Goal: Information Seeking & Learning: Learn about a topic

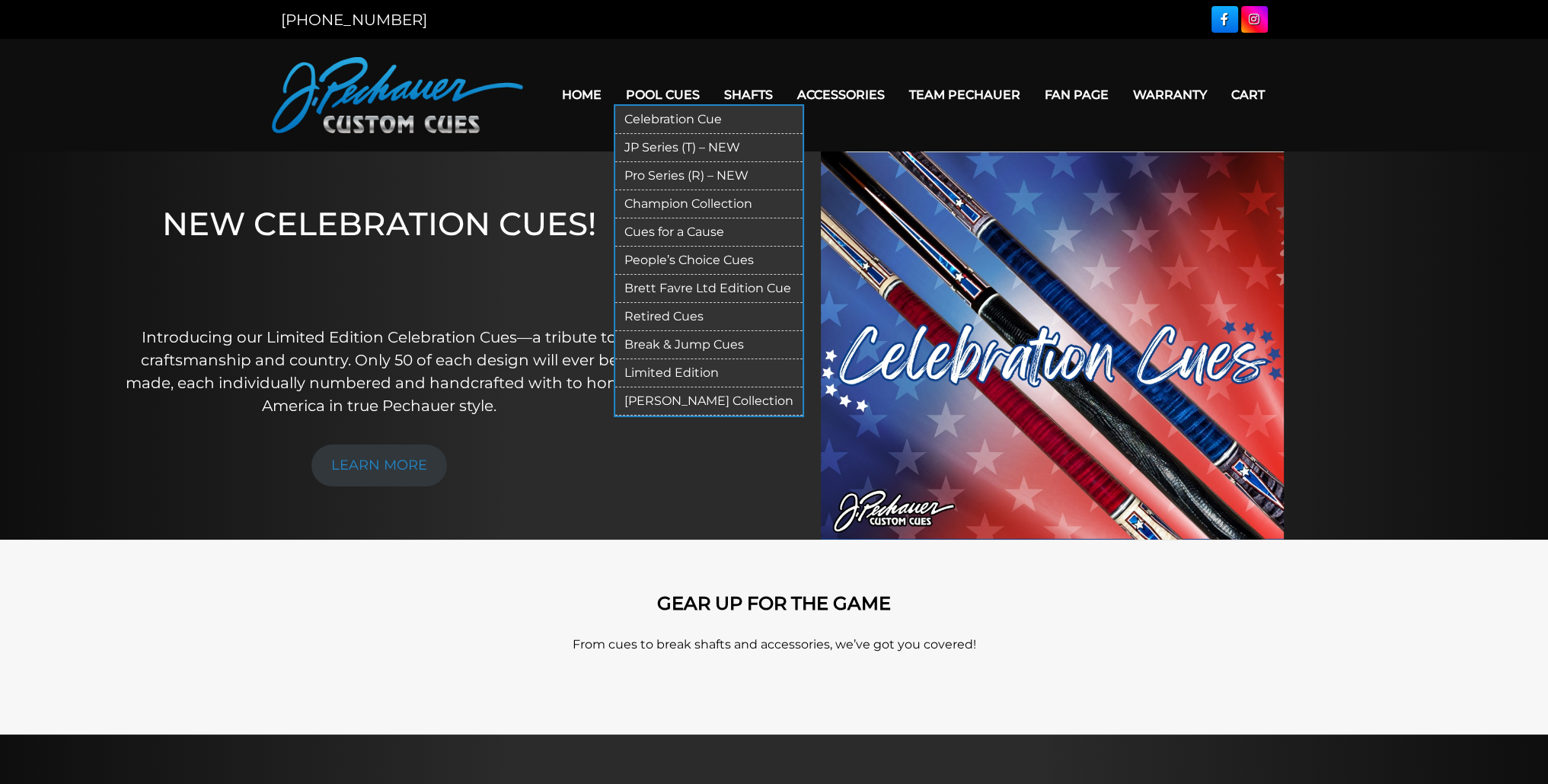
click at [658, 145] on link "JP Series (T) – NEW" at bounding box center [709, 148] width 187 height 28
click at [663, 174] on link "Pro Series (R) – NEW" at bounding box center [709, 176] width 187 height 28
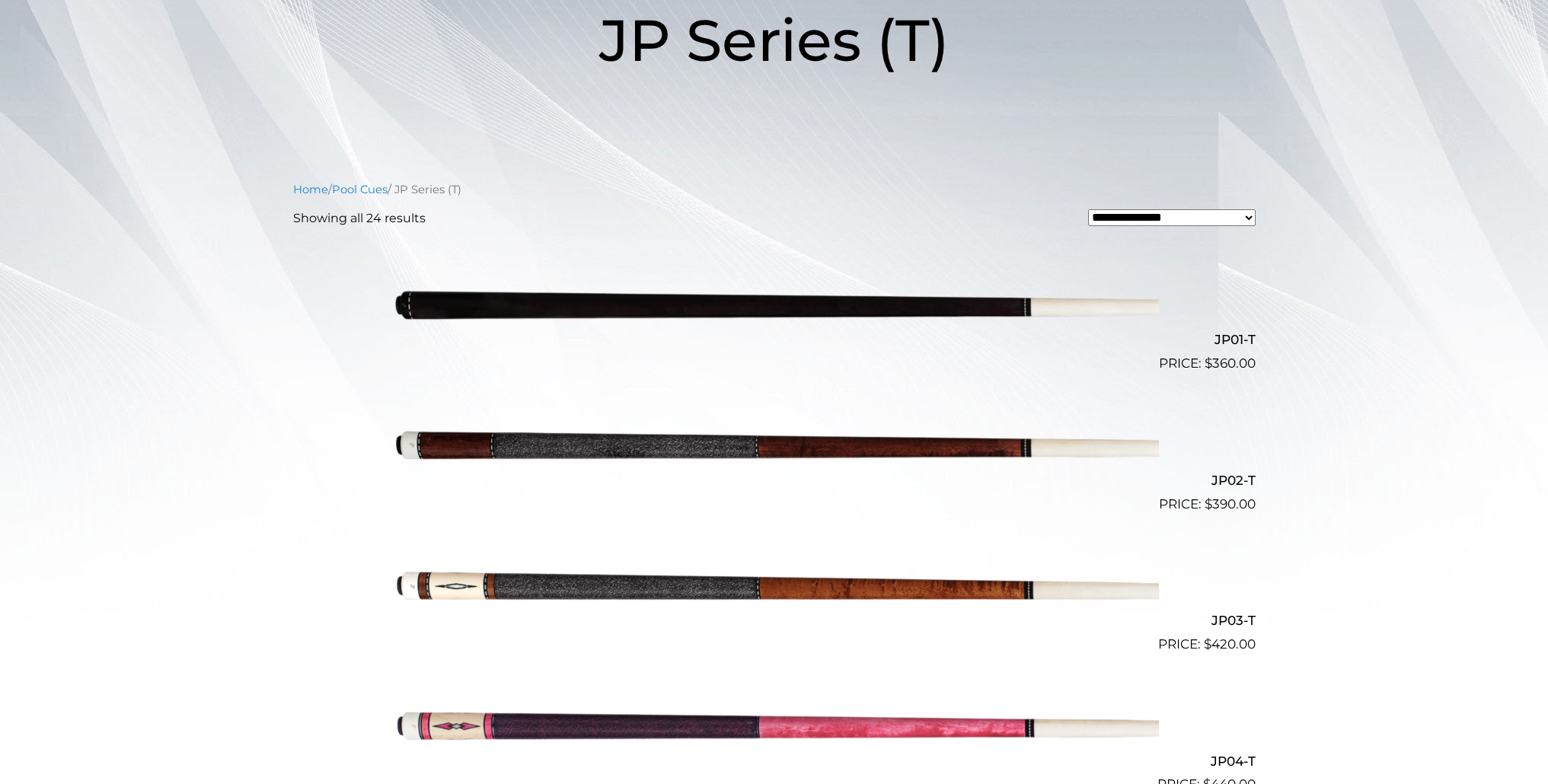
scroll to position [252, 0]
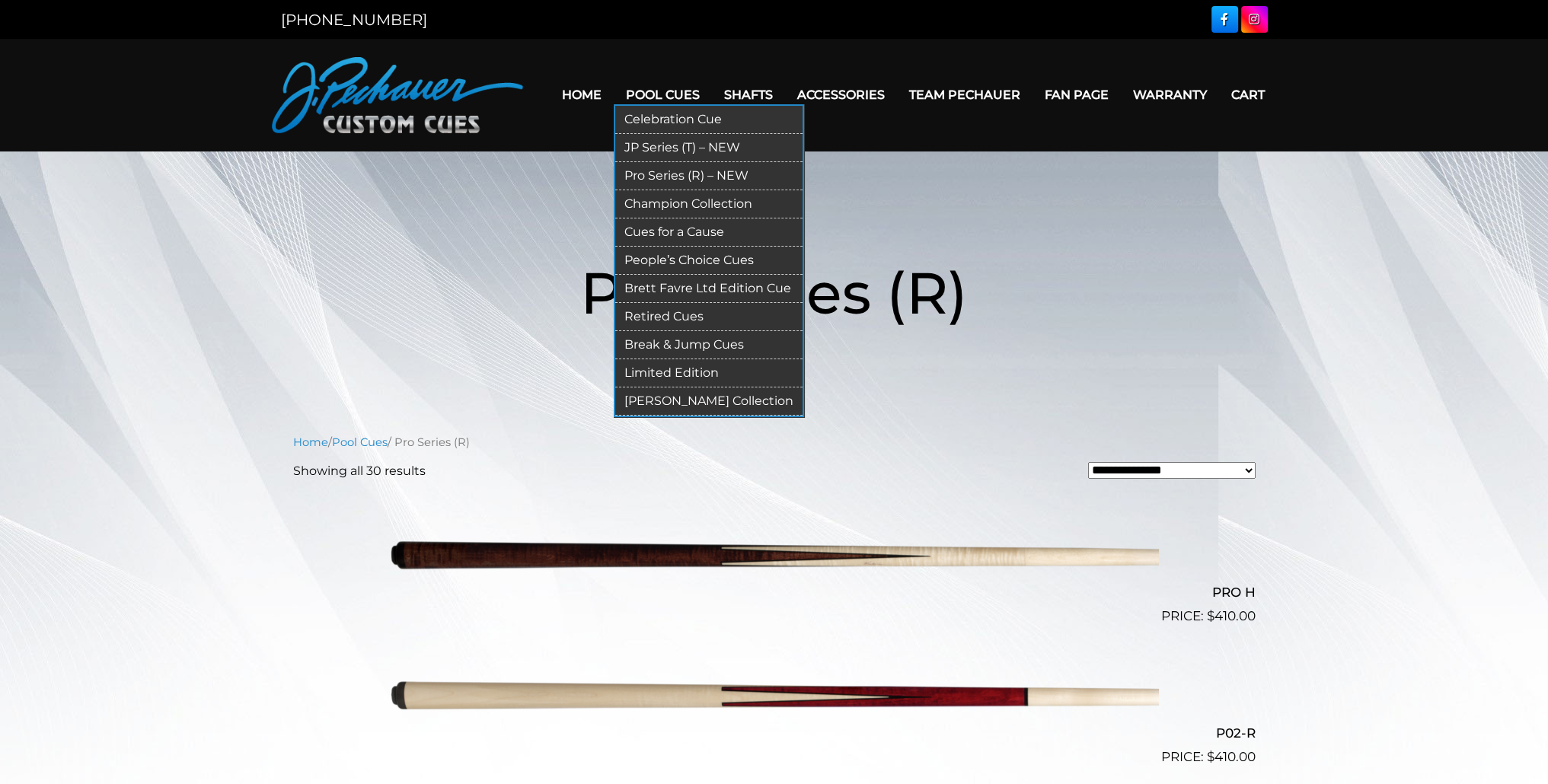
click at [696, 400] on link "[PERSON_NAME] Collection" at bounding box center [709, 401] width 187 height 28
click at [662, 200] on link "Champion Collection" at bounding box center [709, 205] width 187 height 28
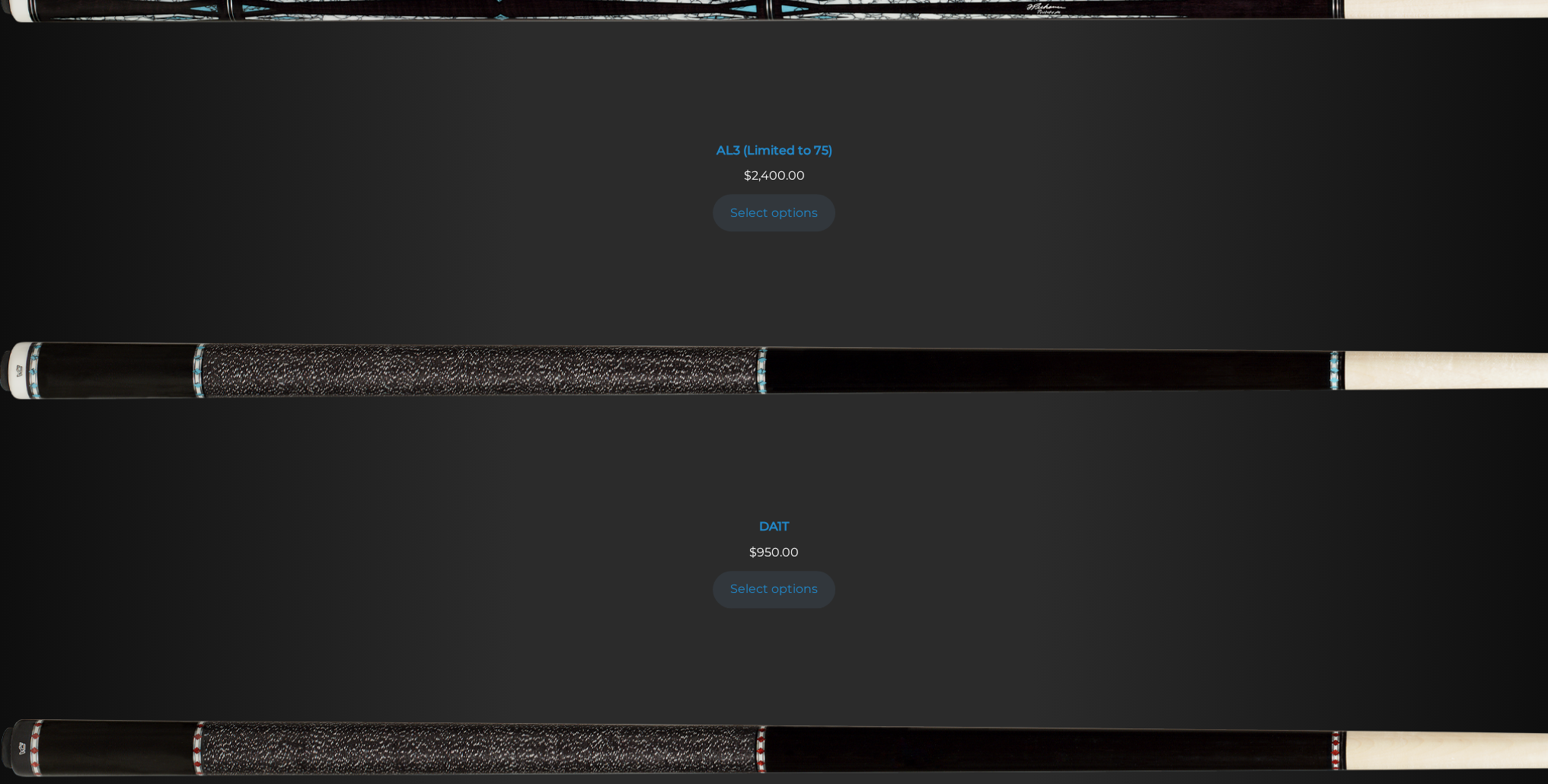
scroll to position [1309, 0]
